Goal: Task Accomplishment & Management: Complete application form

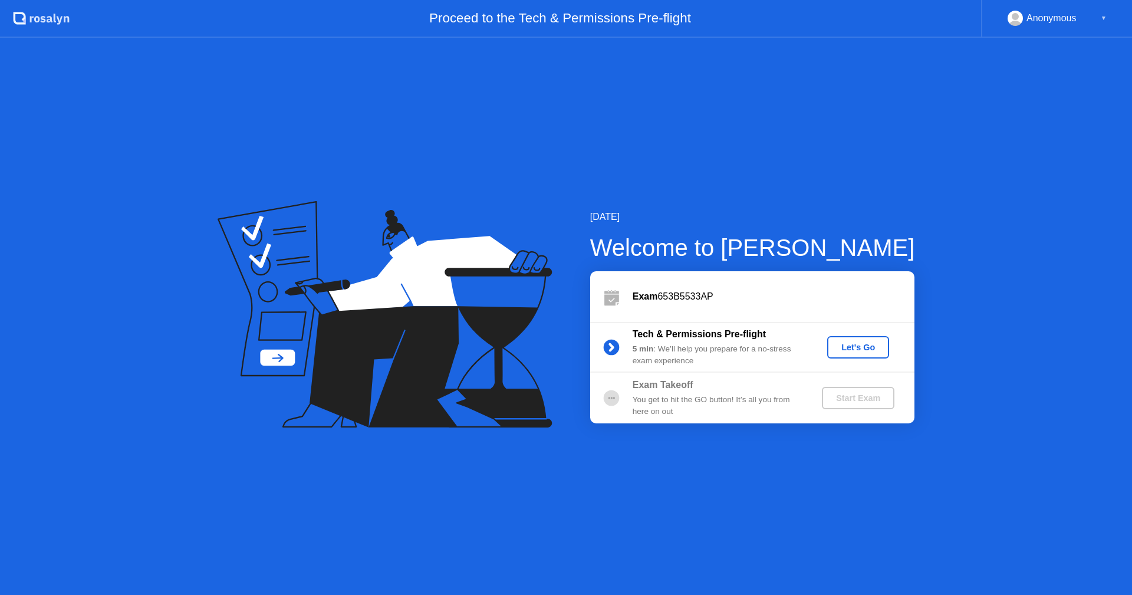
click at [860, 345] on div "Let's Go" at bounding box center [858, 347] width 52 height 9
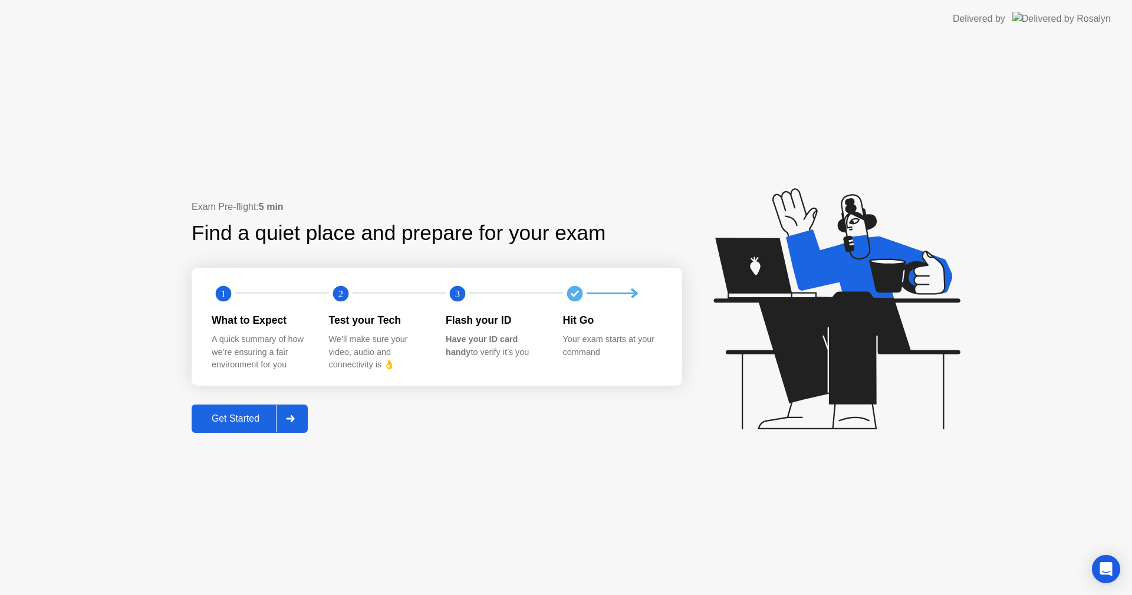
click at [225, 422] on div "Get Started" at bounding box center [235, 418] width 81 height 11
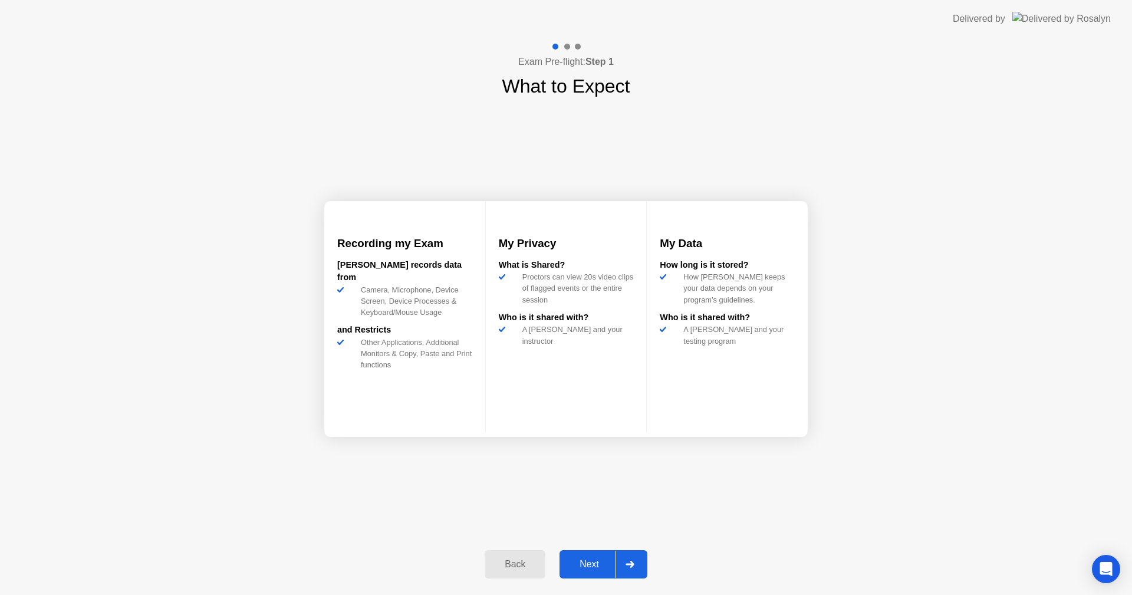
click at [600, 561] on div "Next" at bounding box center [589, 564] width 52 height 11
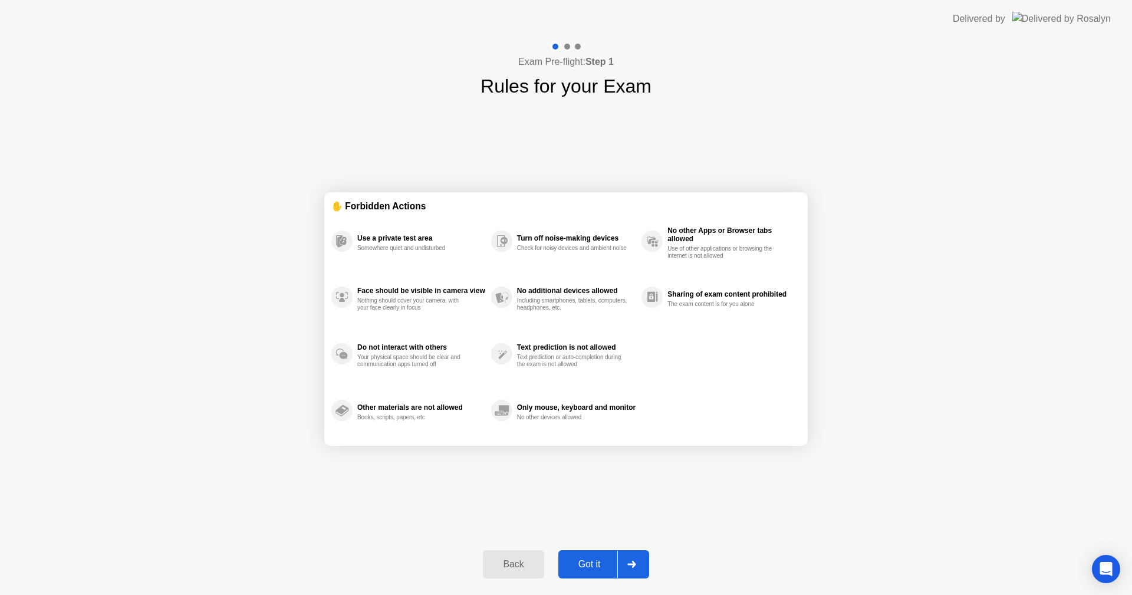
click at [596, 567] on div "Got it" at bounding box center [589, 564] width 55 height 11
select select "**********"
select select "*******"
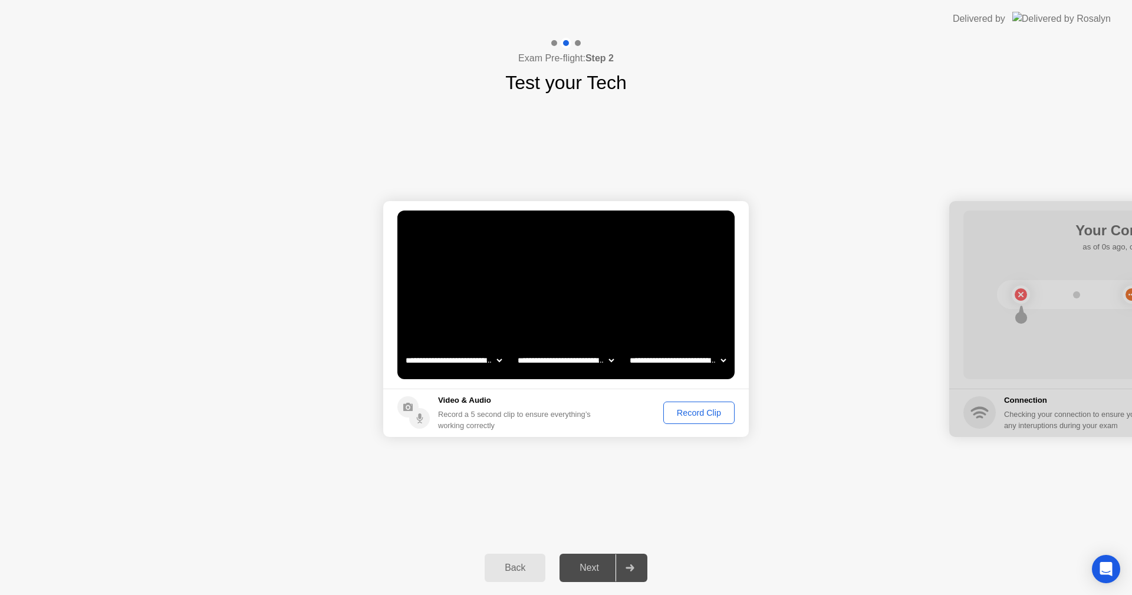
click at [719, 413] on div "Record Clip" at bounding box center [699, 412] width 63 height 9
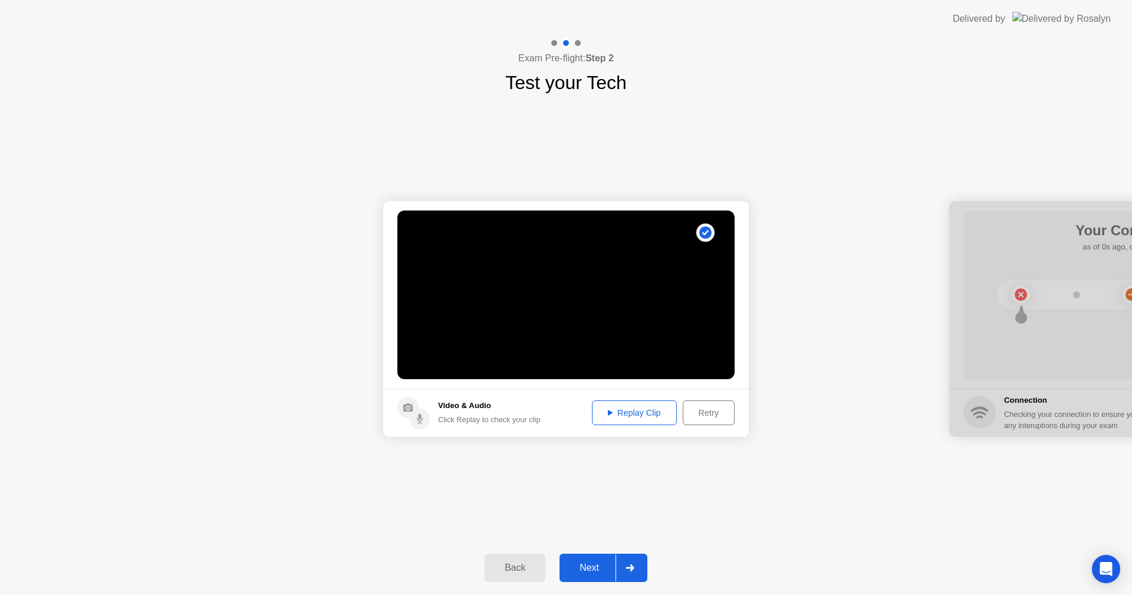
click at [581, 571] on div "Next" at bounding box center [589, 568] width 52 height 11
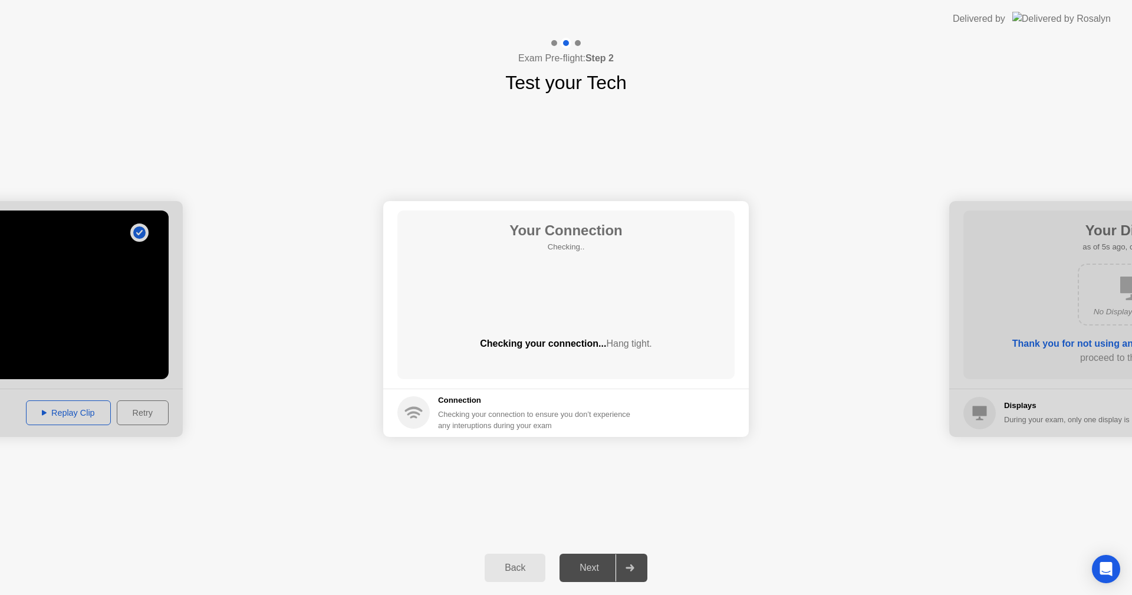
click at [592, 571] on div "Next" at bounding box center [589, 568] width 52 height 11
click at [64, 420] on div at bounding box center [0, 319] width 366 height 236
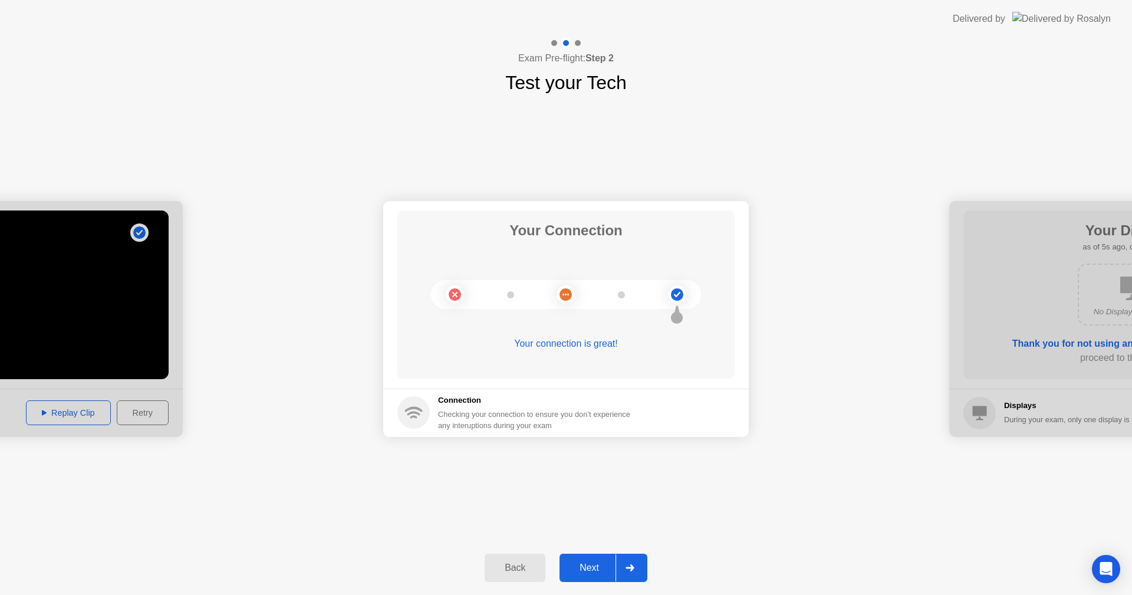
click at [590, 567] on div "Next" at bounding box center [589, 568] width 52 height 11
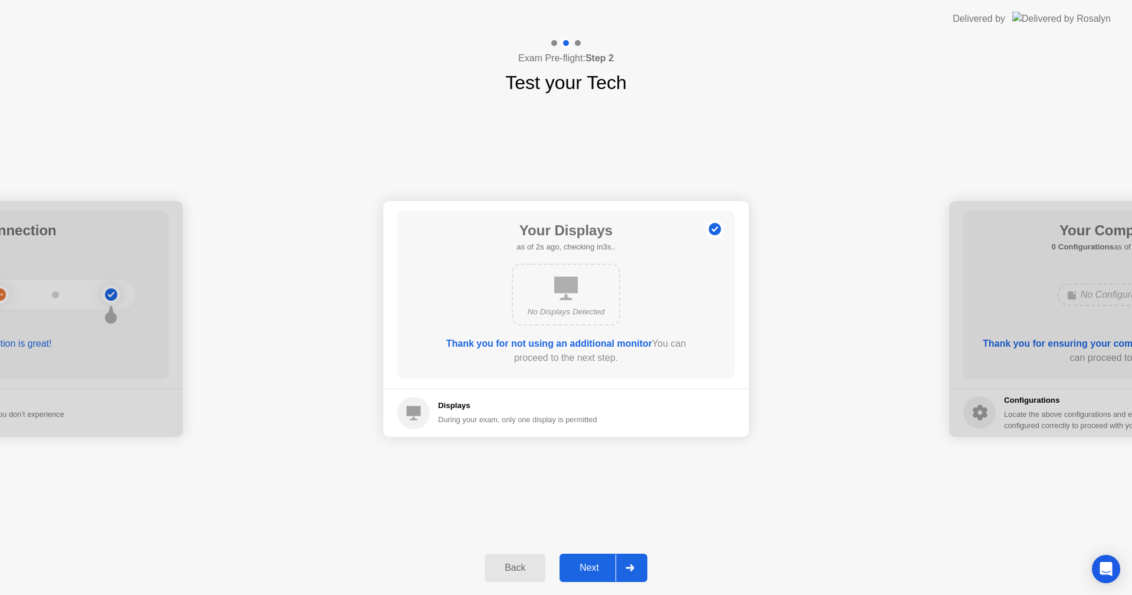
click at [594, 566] on div "Next" at bounding box center [589, 568] width 52 height 11
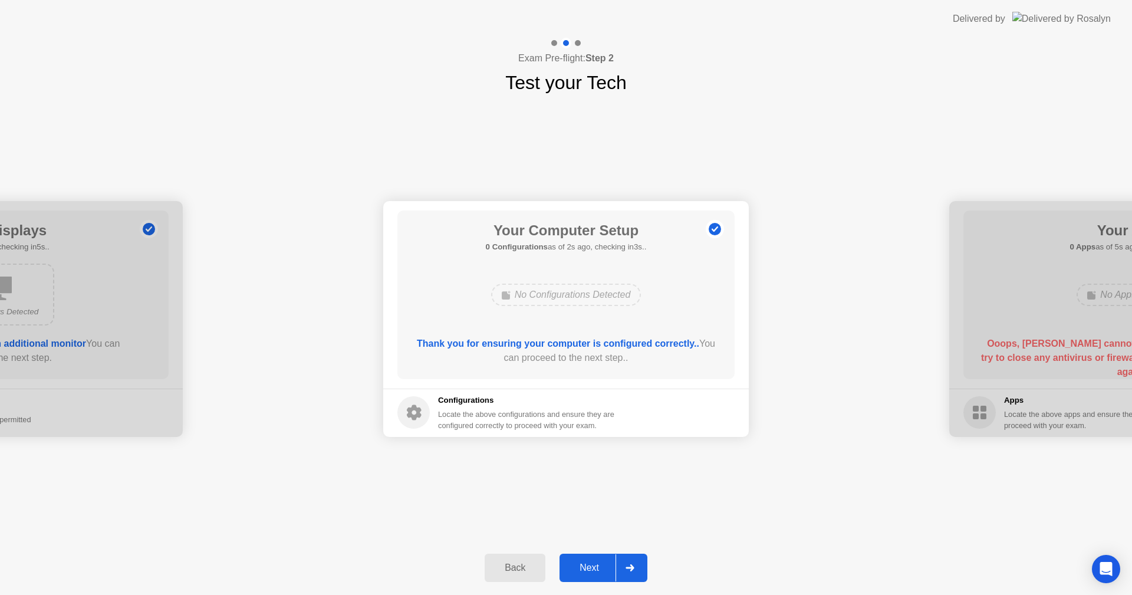
click at [594, 566] on div "Next" at bounding box center [589, 568] width 52 height 11
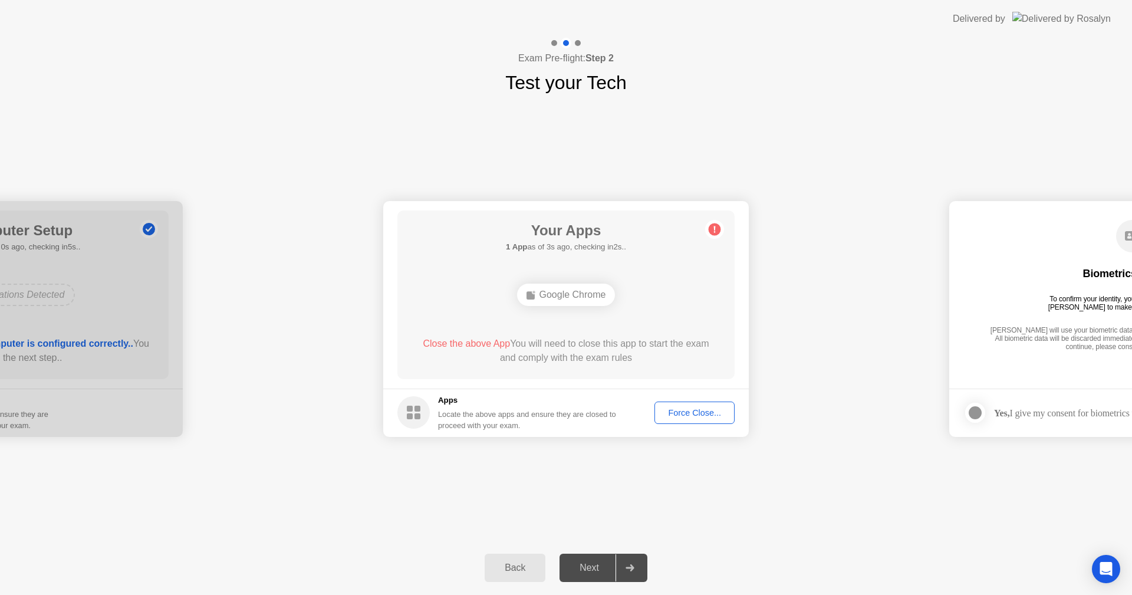
click at [598, 295] on div "Google Chrome" at bounding box center [566, 295] width 98 height 22
click at [678, 420] on button "Force Close..." at bounding box center [695, 413] width 80 height 22
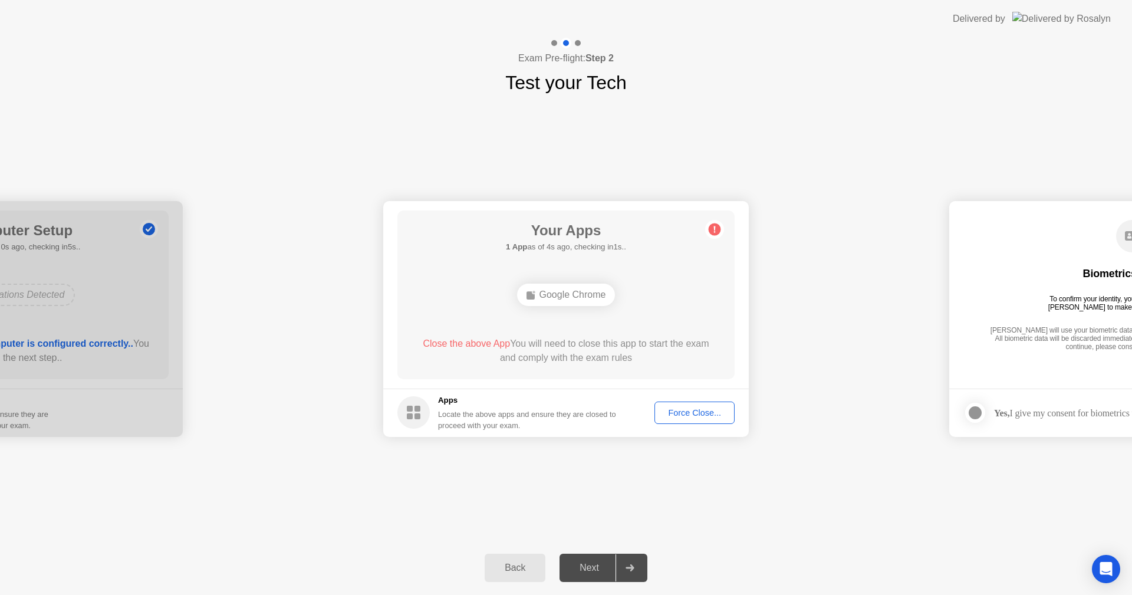
drag, startPoint x: 557, startPoint y: 457, endPoint x: 560, endPoint y: 426, distance: 31.4
click at [557, 455] on div "**********" at bounding box center [566, 319] width 1132 height 444
click at [574, 297] on div "Google Chrome" at bounding box center [566, 295] width 98 height 22
click at [568, 242] on h5 "1 App as of 4s ago, checking in1s.." at bounding box center [566, 247] width 120 height 12
drag, startPoint x: 630, startPoint y: 459, endPoint x: 643, endPoint y: 489, distance: 32.2
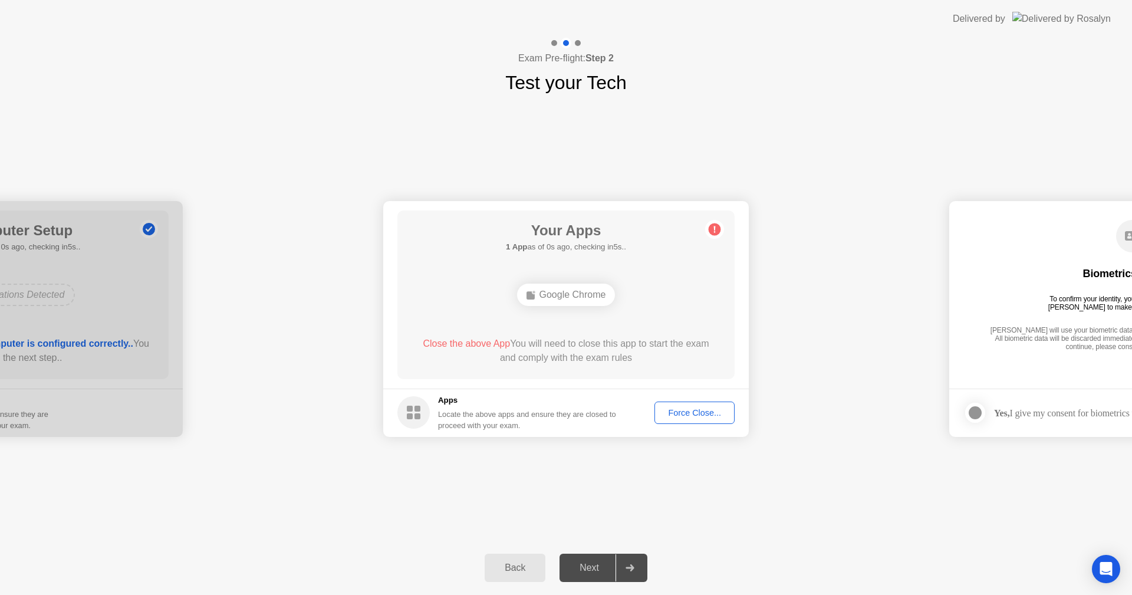
click at [629, 459] on div "**********" at bounding box center [566, 319] width 1132 height 444
click at [601, 563] on div "Next" at bounding box center [589, 568] width 52 height 11
click at [636, 567] on div at bounding box center [630, 567] width 28 height 27
click at [679, 413] on div "Force Close..." at bounding box center [695, 412] width 72 height 9
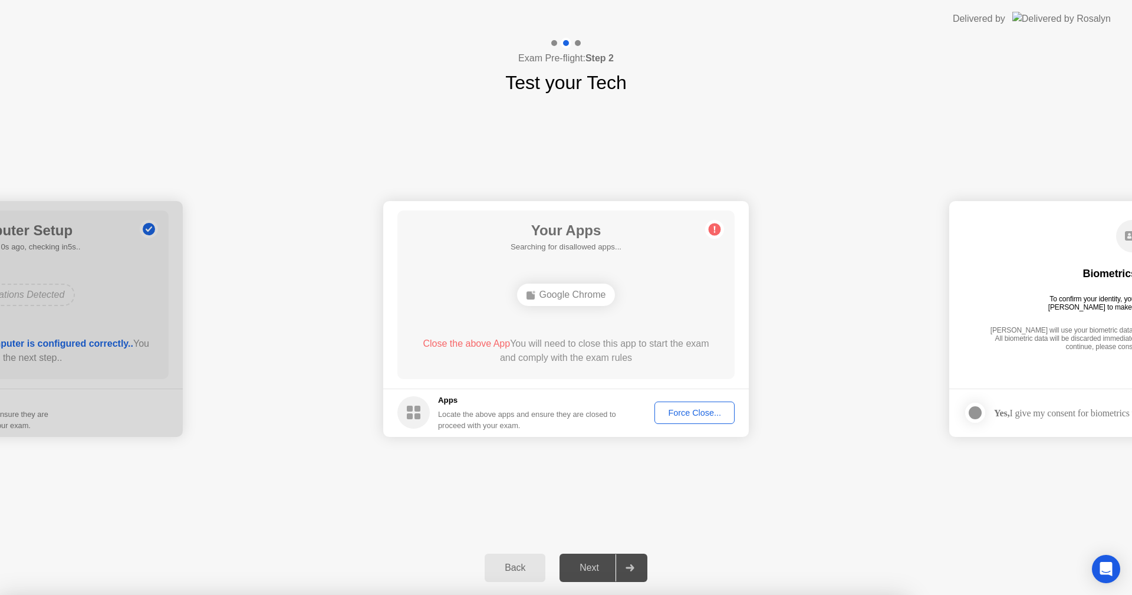
click at [594, 594] on div at bounding box center [566, 595] width 1132 height 0
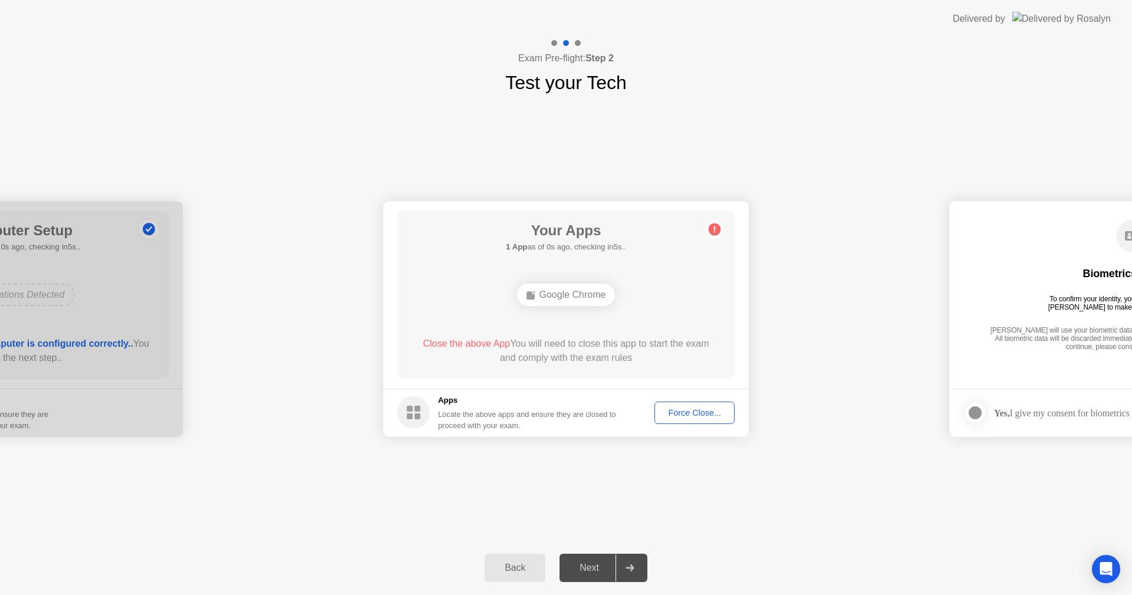
drag, startPoint x: 512, startPoint y: 439, endPoint x: 489, endPoint y: 416, distance: 32.1
click at [469, 398] on h5 "Apps" at bounding box center [527, 400] width 179 height 12
click at [415, 421] on circle at bounding box center [413, 412] width 32 height 32
click at [522, 353] on div "Close the above App You will need to close this app to start the exam and compl…" at bounding box center [567, 351] width 304 height 28
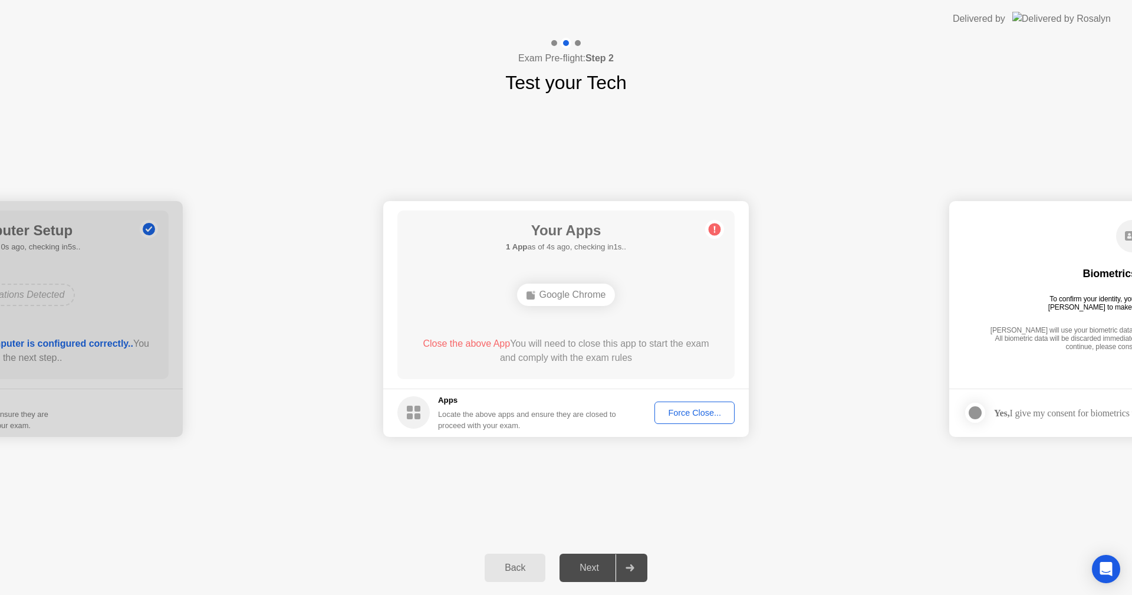
click at [616, 560] on div at bounding box center [630, 567] width 28 height 27
click at [571, 298] on div "Google Chrome" at bounding box center [566, 295] width 98 height 22
click at [512, 573] on div "Back" at bounding box center [515, 568] width 54 height 11
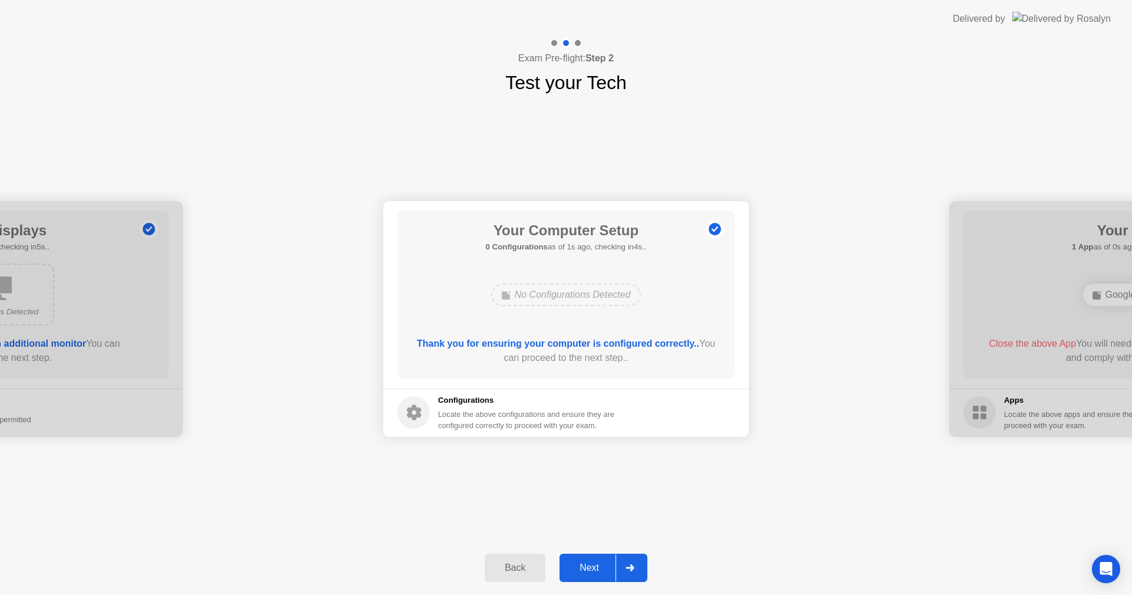
click at [508, 571] on div "Back" at bounding box center [515, 568] width 54 height 11
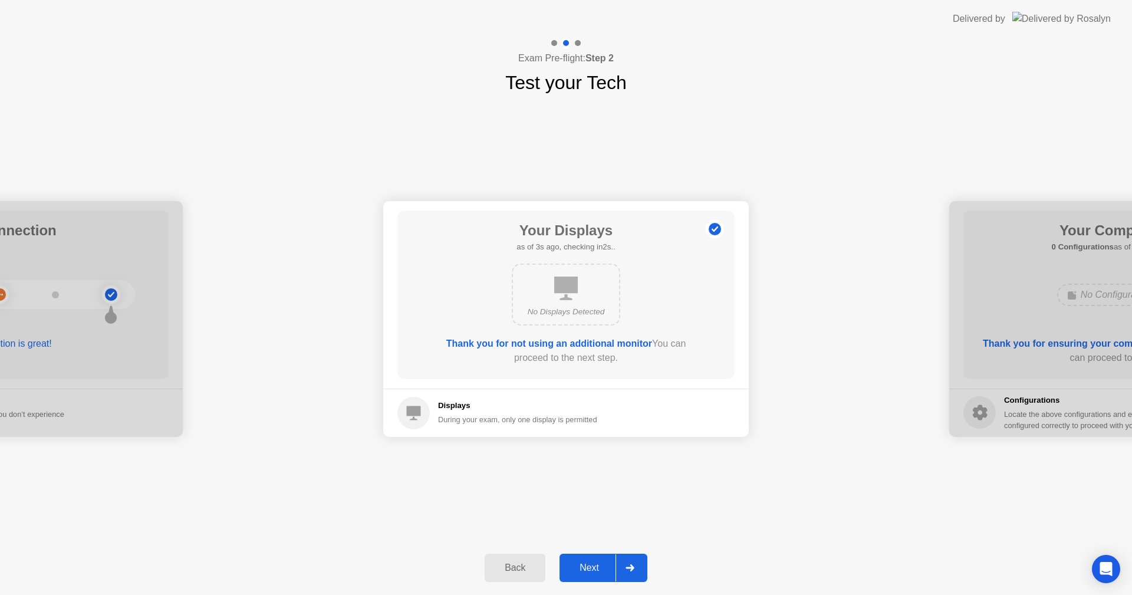
click at [584, 573] on div "Next" at bounding box center [589, 568] width 52 height 11
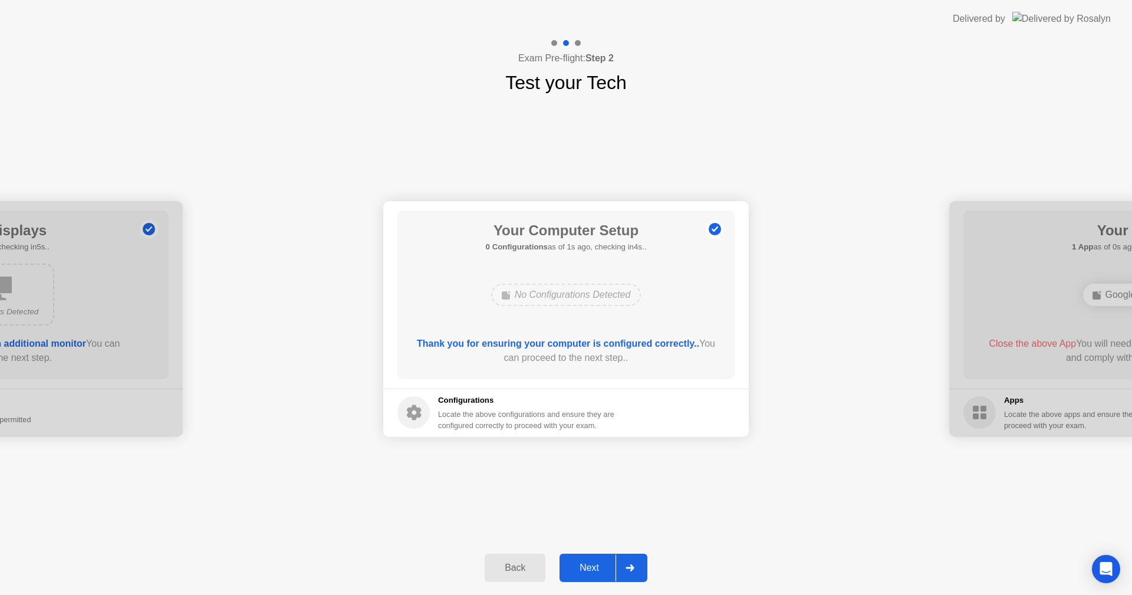
click at [584, 573] on div "Next" at bounding box center [589, 568] width 52 height 11
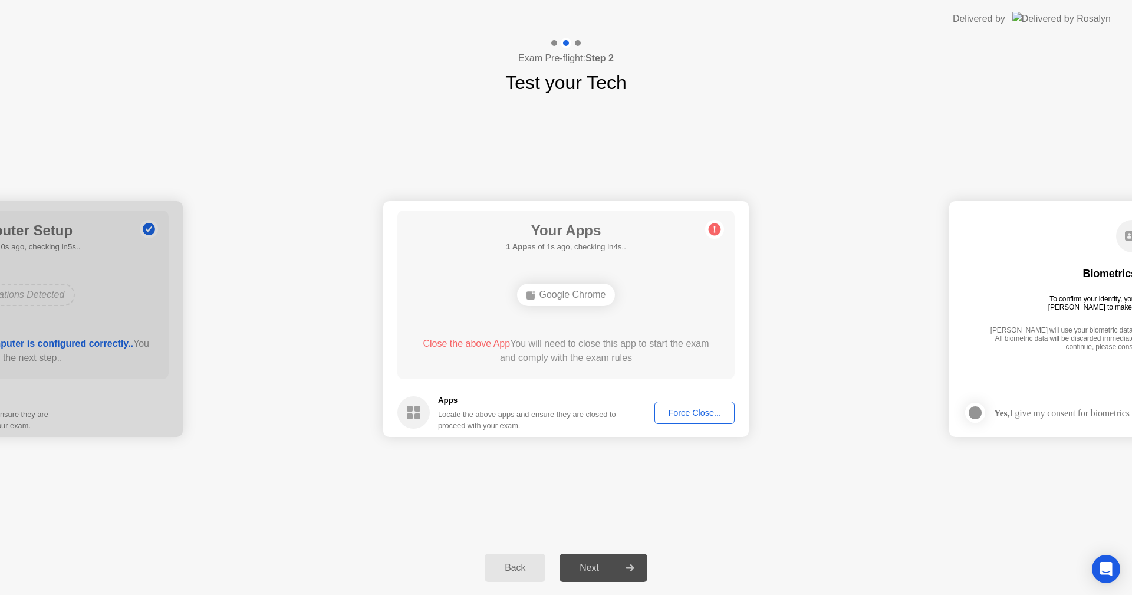
click at [544, 291] on div "Google Chrome" at bounding box center [566, 295] width 98 height 22
click at [809, 488] on div "**********" at bounding box center [566, 319] width 1132 height 444
click at [608, 564] on div "Next" at bounding box center [589, 568] width 52 height 11
click at [718, 224] on circle at bounding box center [715, 229] width 12 height 12
click at [716, 228] on circle at bounding box center [715, 229] width 12 height 12
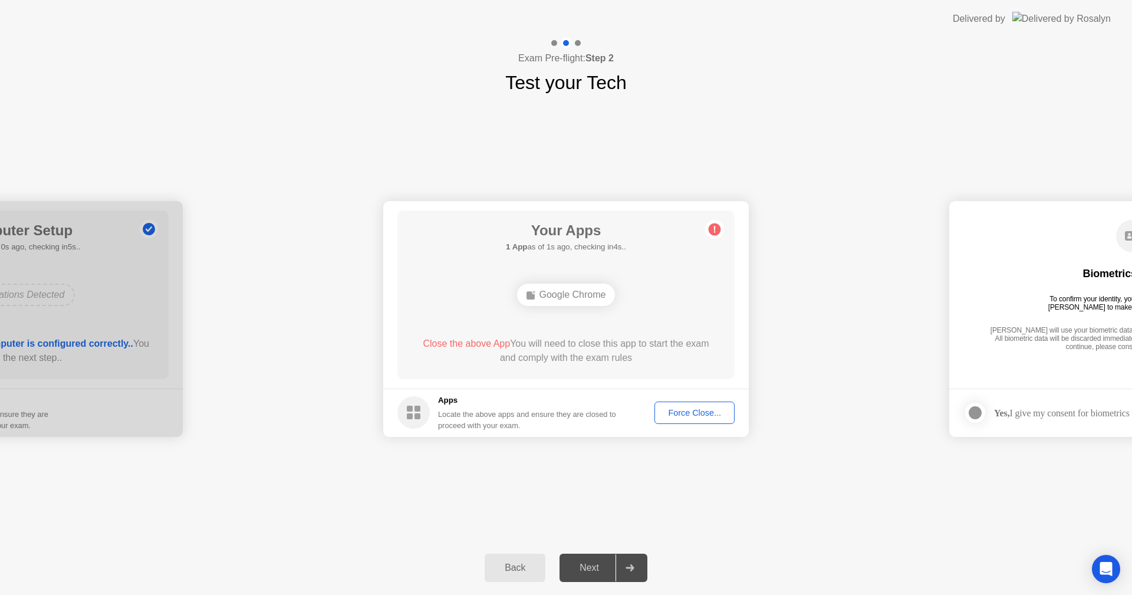
click at [448, 341] on span "Close the above App" at bounding box center [466, 343] width 87 height 10
click at [697, 410] on div "Force Close..." at bounding box center [695, 412] width 72 height 9
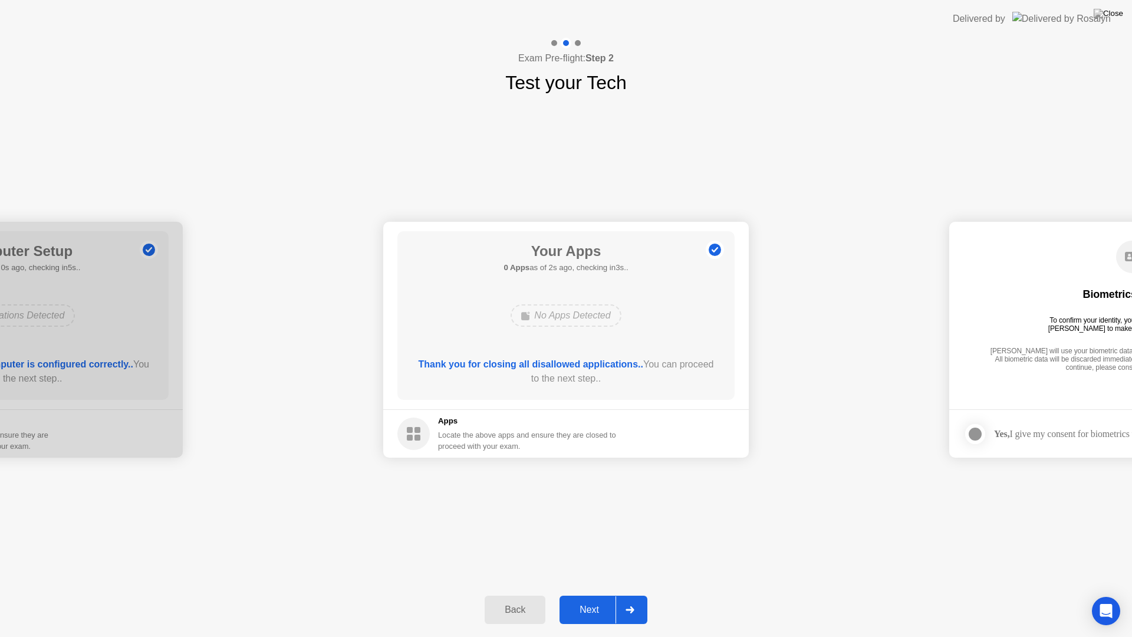
click at [592, 594] on div "Next" at bounding box center [589, 609] width 52 height 11
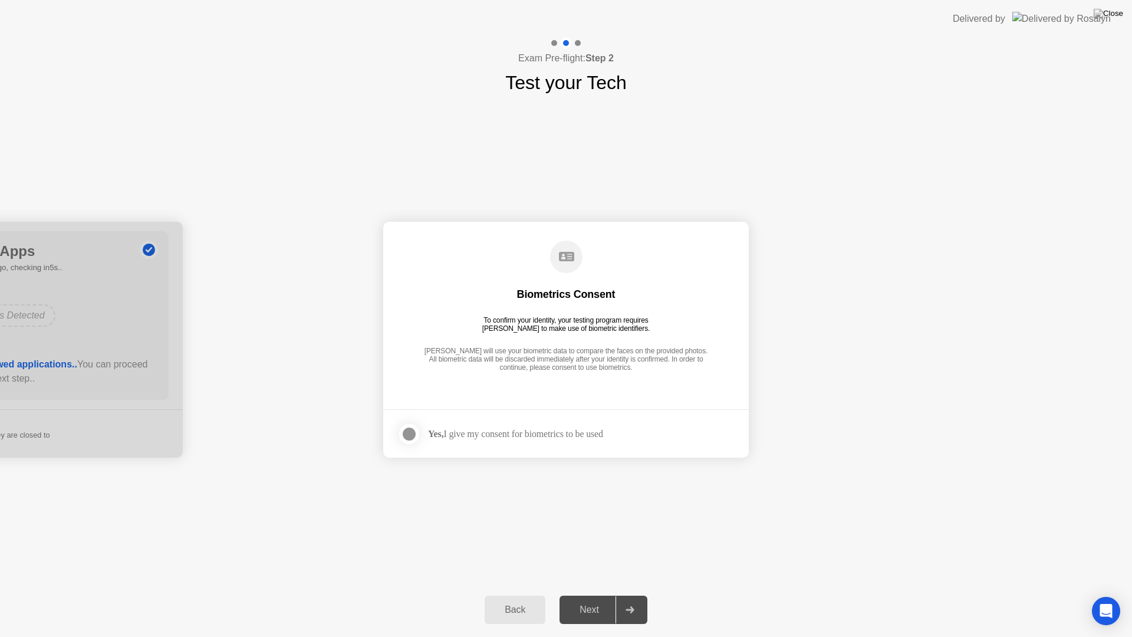
click at [470, 435] on div "Yes, I give my consent for biometrics to be used" at bounding box center [515, 433] width 175 height 11
click at [411, 434] on div at bounding box center [409, 434] width 14 height 14
click at [587, 594] on div "Next" at bounding box center [589, 609] width 52 height 11
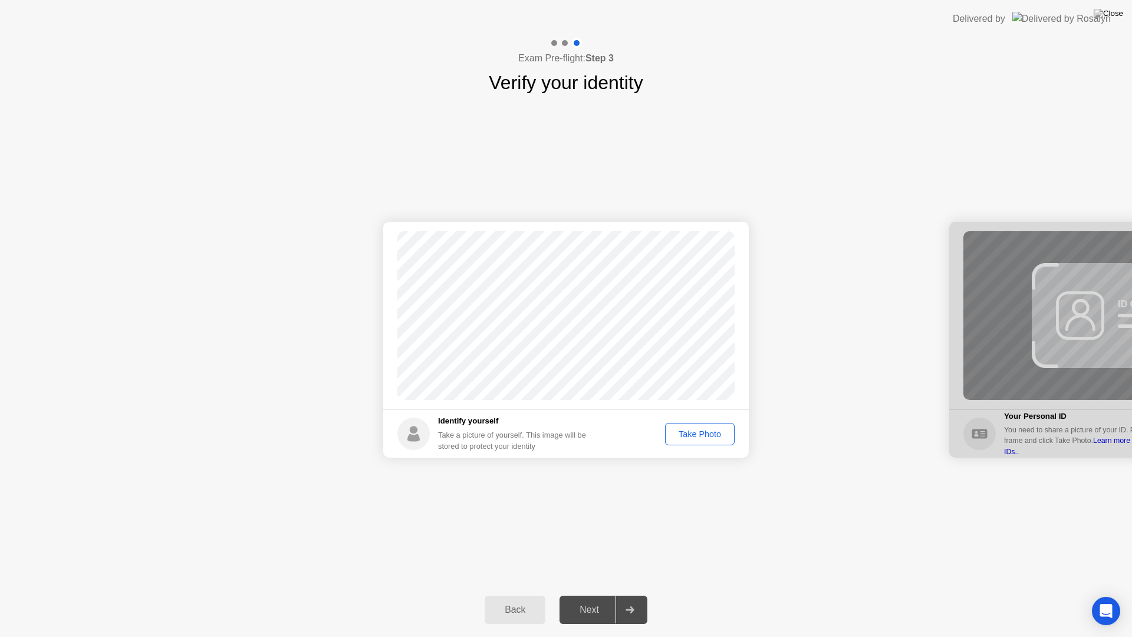
click at [696, 429] on div "Take Photo" at bounding box center [699, 433] width 61 height 9
click at [587, 594] on div "Next" at bounding box center [589, 609] width 52 height 11
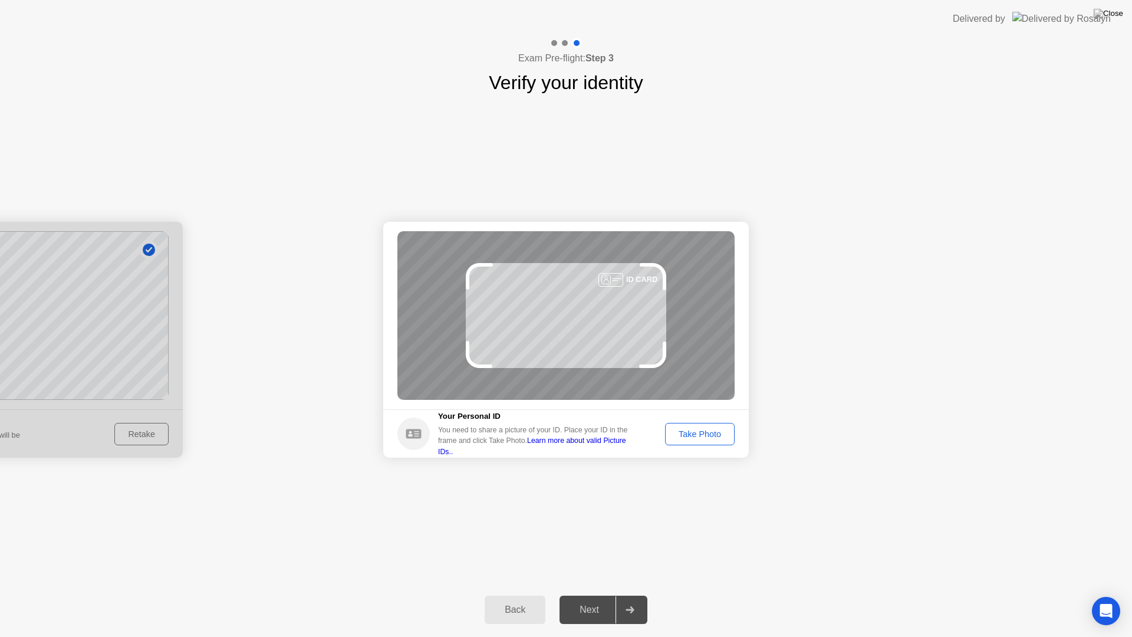
click at [616, 280] on div at bounding box center [611, 280] width 25 height 14
click at [642, 278] on div "ID CARD" at bounding box center [641, 279] width 31 height 11
click at [691, 431] on div "Take Photo" at bounding box center [699, 433] width 61 height 9
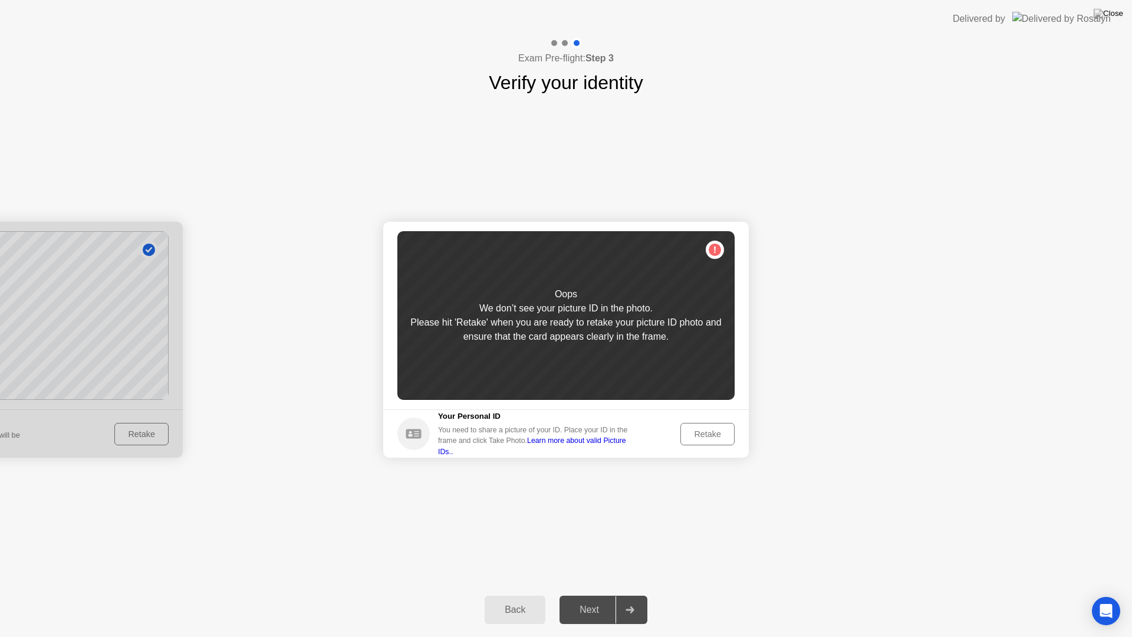
click at [702, 434] on div "Retake" at bounding box center [708, 433] width 46 height 9
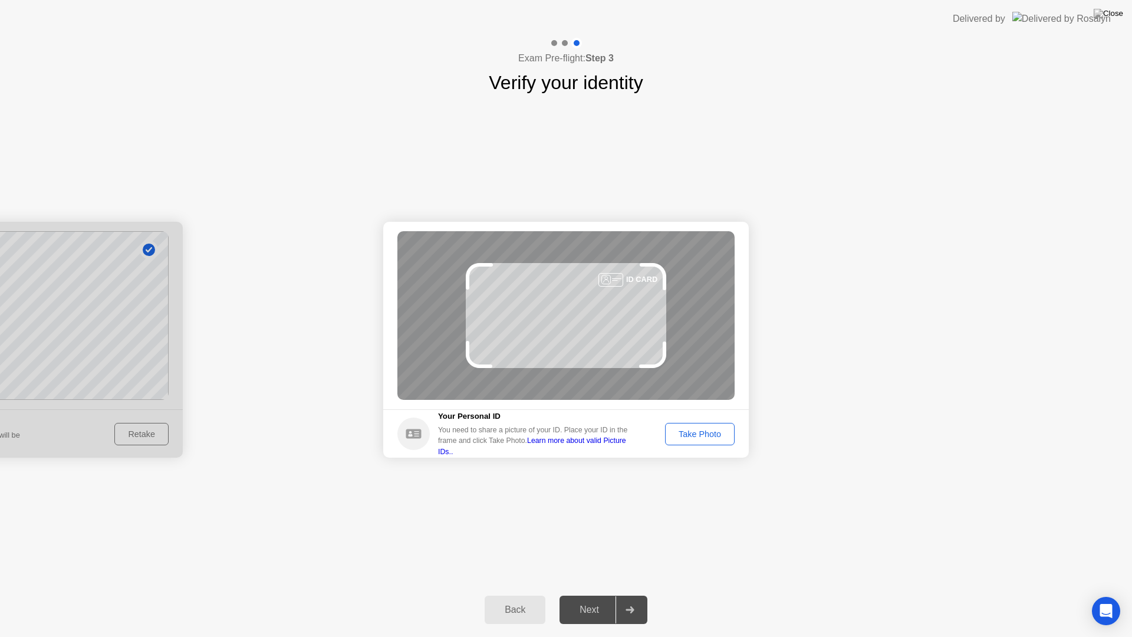
click at [614, 284] on div at bounding box center [611, 280] width 25 height 14
click at [639, 275] on div "ID CARD" at bounding box center [641, 279] width 31 height 11
click at [606, 278] on div at bounding box center [611, 280] width 25 height 14
click at [407, 435] on icon at bounding box center [413, 433] width 15 height 9
click at [701, 436] on div "Take Photo" at bounding box center [699, 433] width 61 height 9
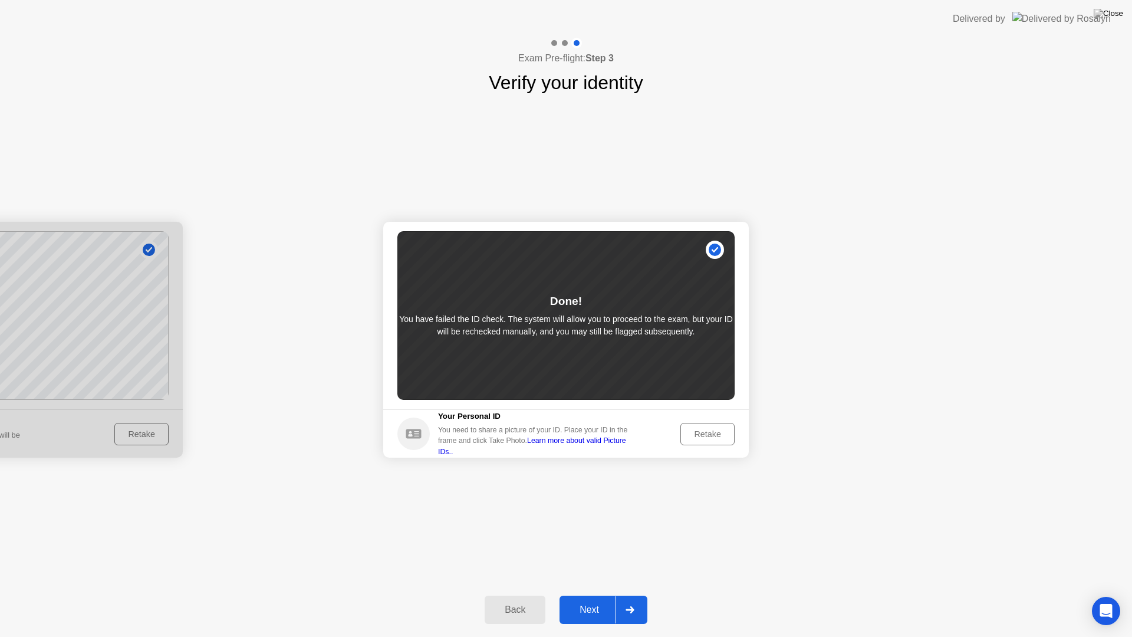
click at [704, 438] on div "Retake" at bounding box center [708, 433] width 46 height 9
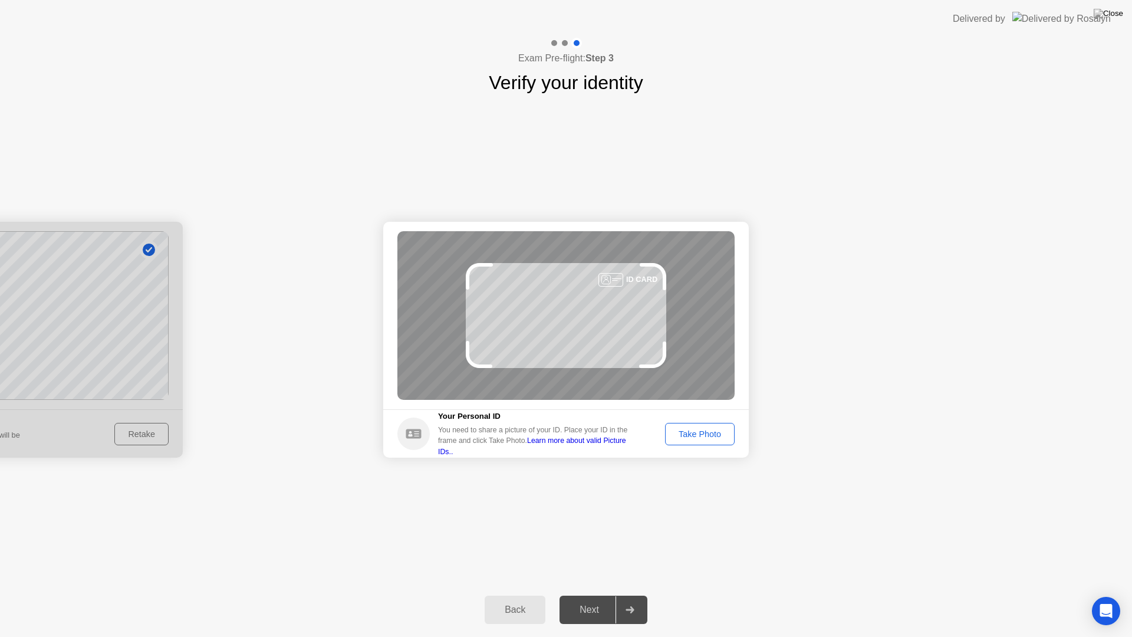
click at [645, 276] on div "ID CARD" at bounding box center [641, 279] width 31 height 11
click at [604, 278] on div at bounding box center [611, 280] width 25 height 14
click at [414, 446] on circle at bounding box center [413, 433] width 32 height 32
click at [702, 433] on div "Take Photo" at bounding box center [699, 433] width 61 height 9
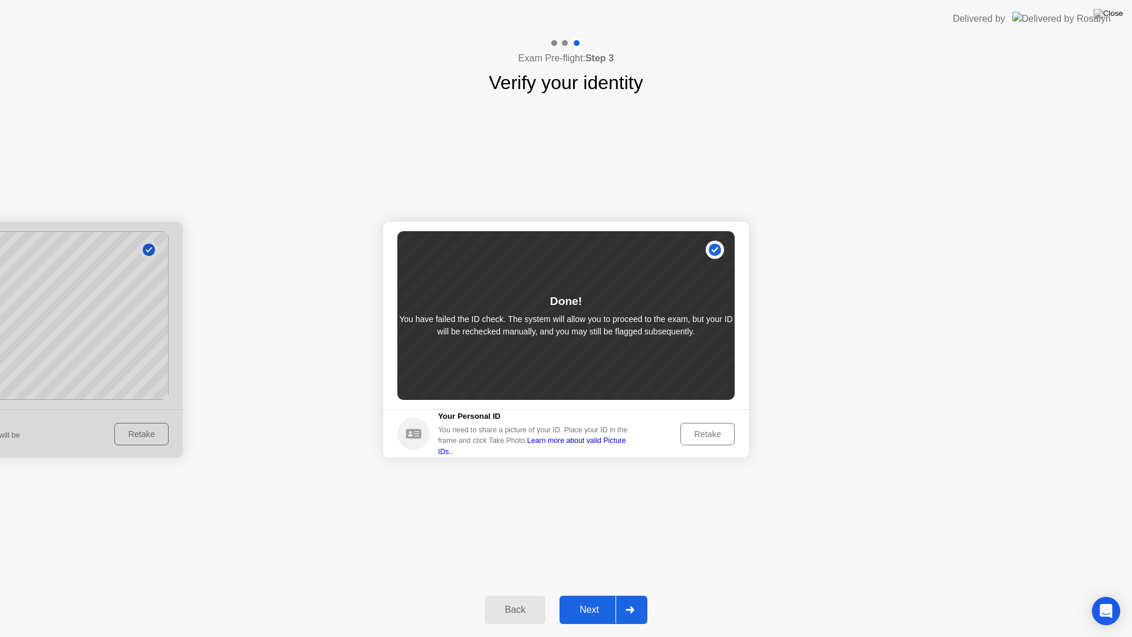
click at [604, 594] on div "Next" at bounding box center [589, 609] width 52 height 11
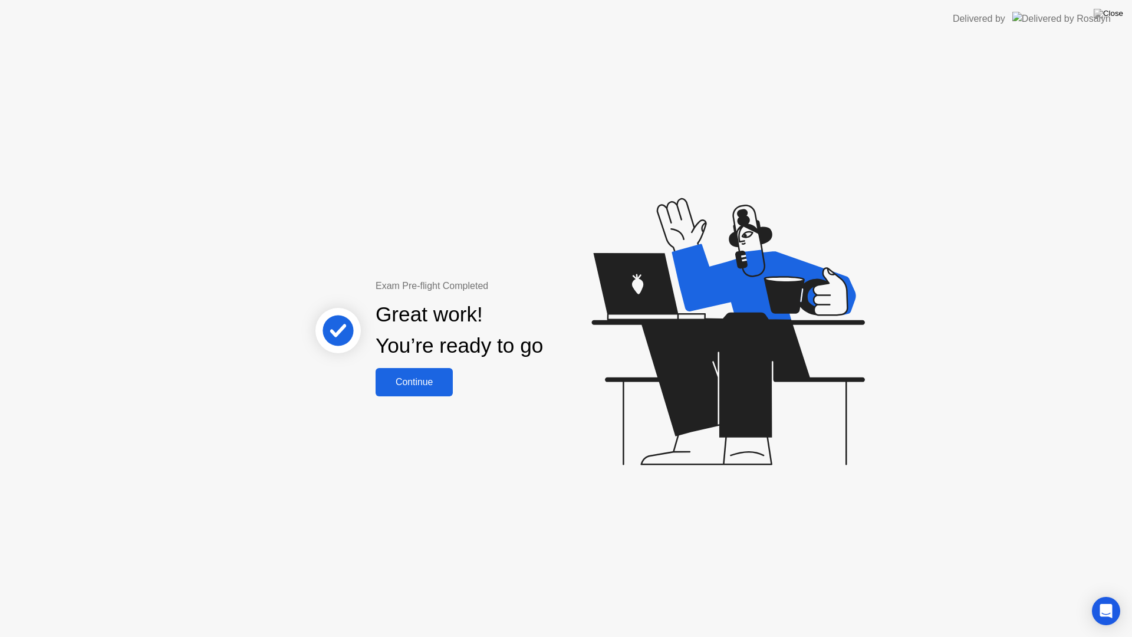
click at [436, 377] on div "Continue" at bounding box center [414, 382] width 70 height 11
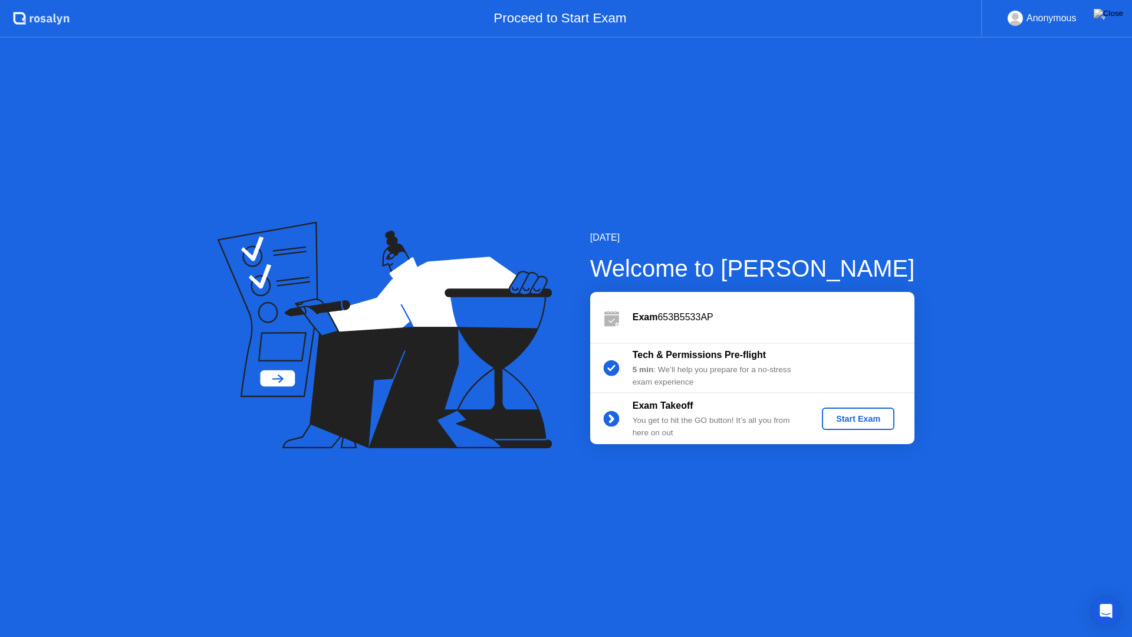
click at [882, 414] on div "Start Exam" at bounding box center [858, 418] width 63 height 9
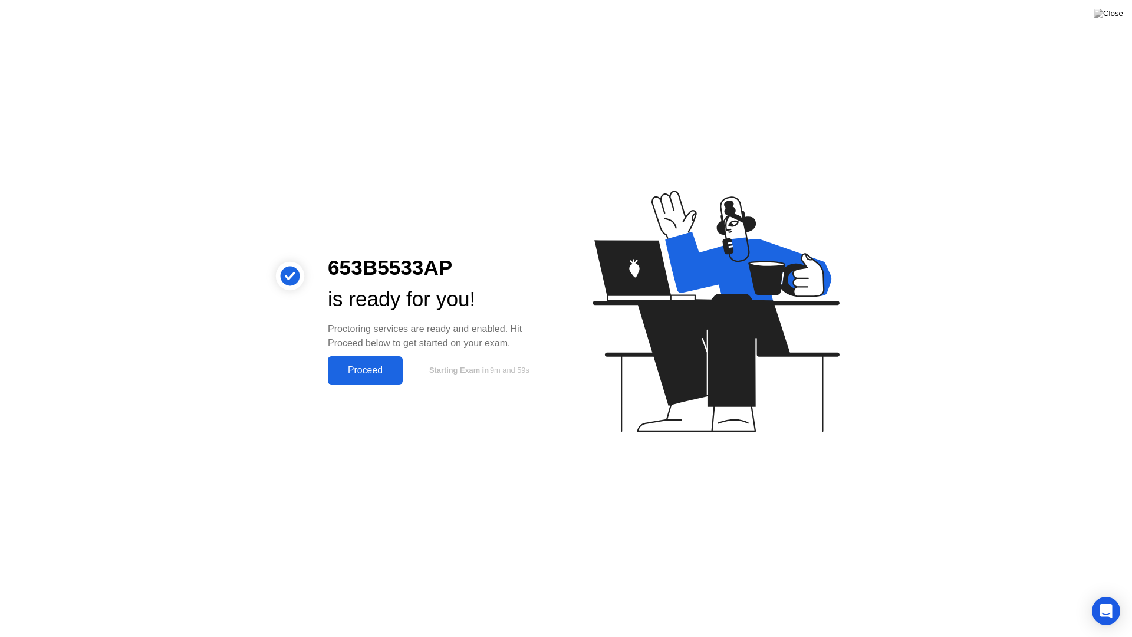
click at [371, 367] on div "Proceed" at bounding box center [365, 370] width 68 height 11
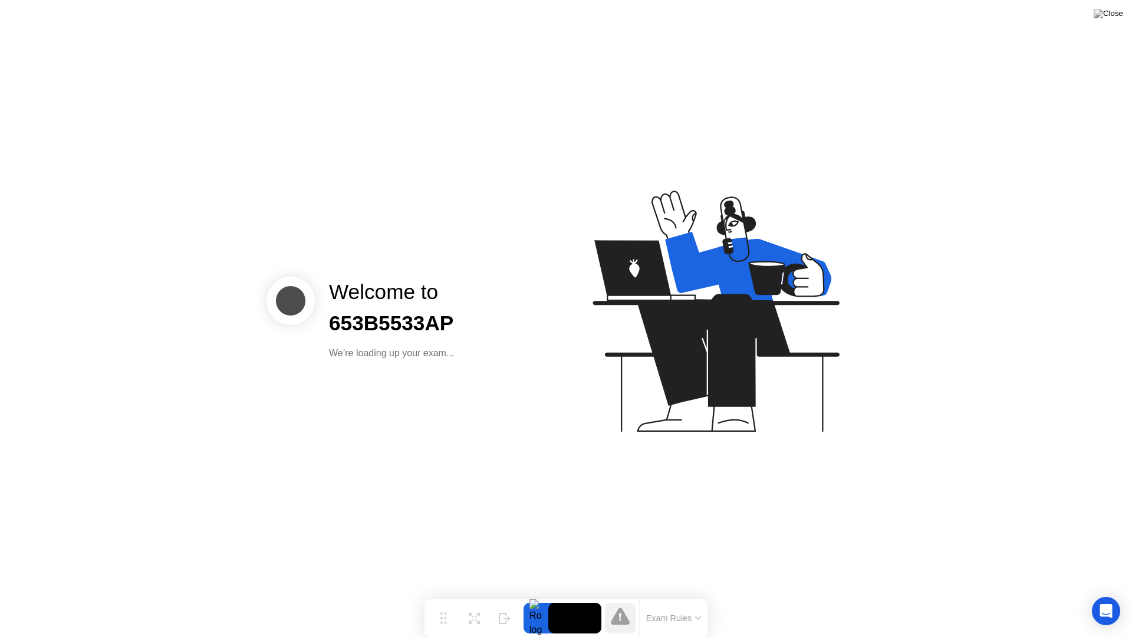
click at [680, 594] on button "Exam Rules" at bounding box center [674, 618] width 63 height 11
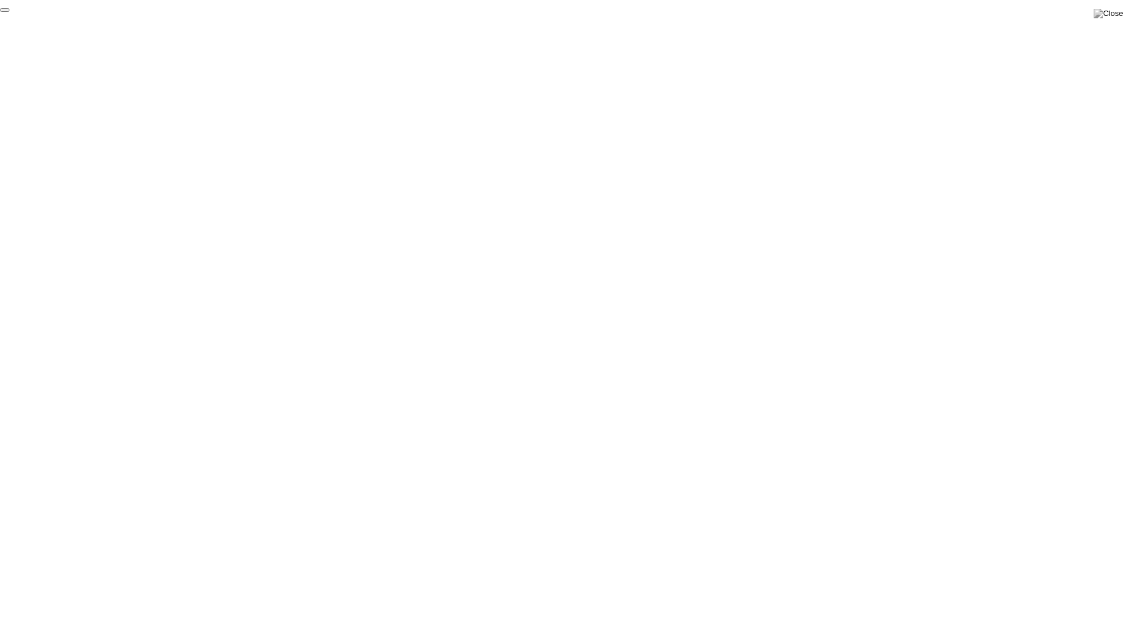
click div "End Proctoring Session"
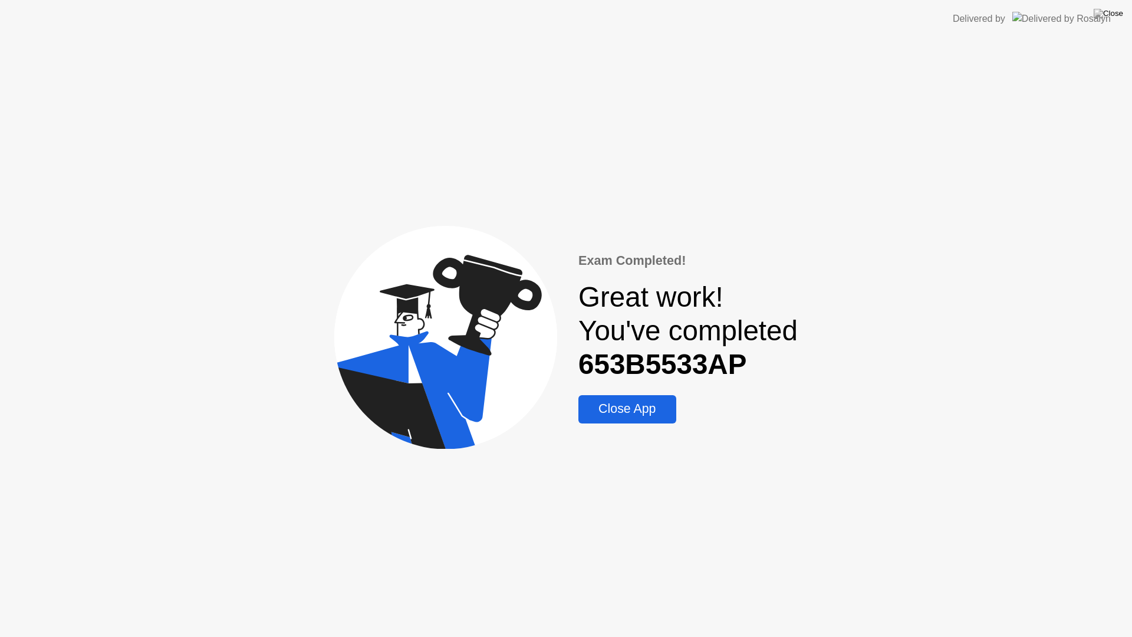
click at [596, 413] on div "Close App" at bounding box center [627, 409] width 90 height 15
